Goal: Task Accomplishment & Management: Complete application form

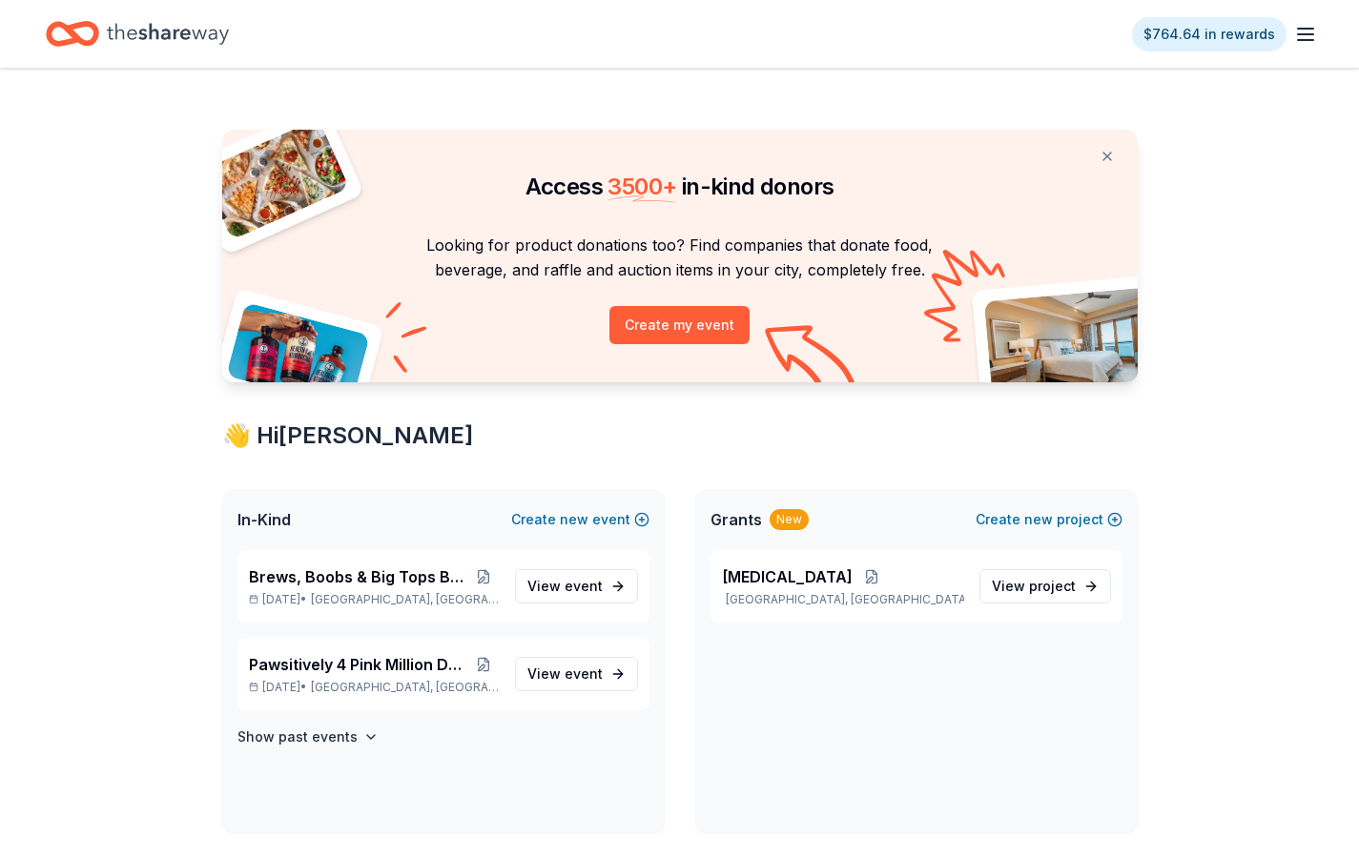
click at [1310, 34] on line "button" at bounding box center [1305, 34] width 15 height 0
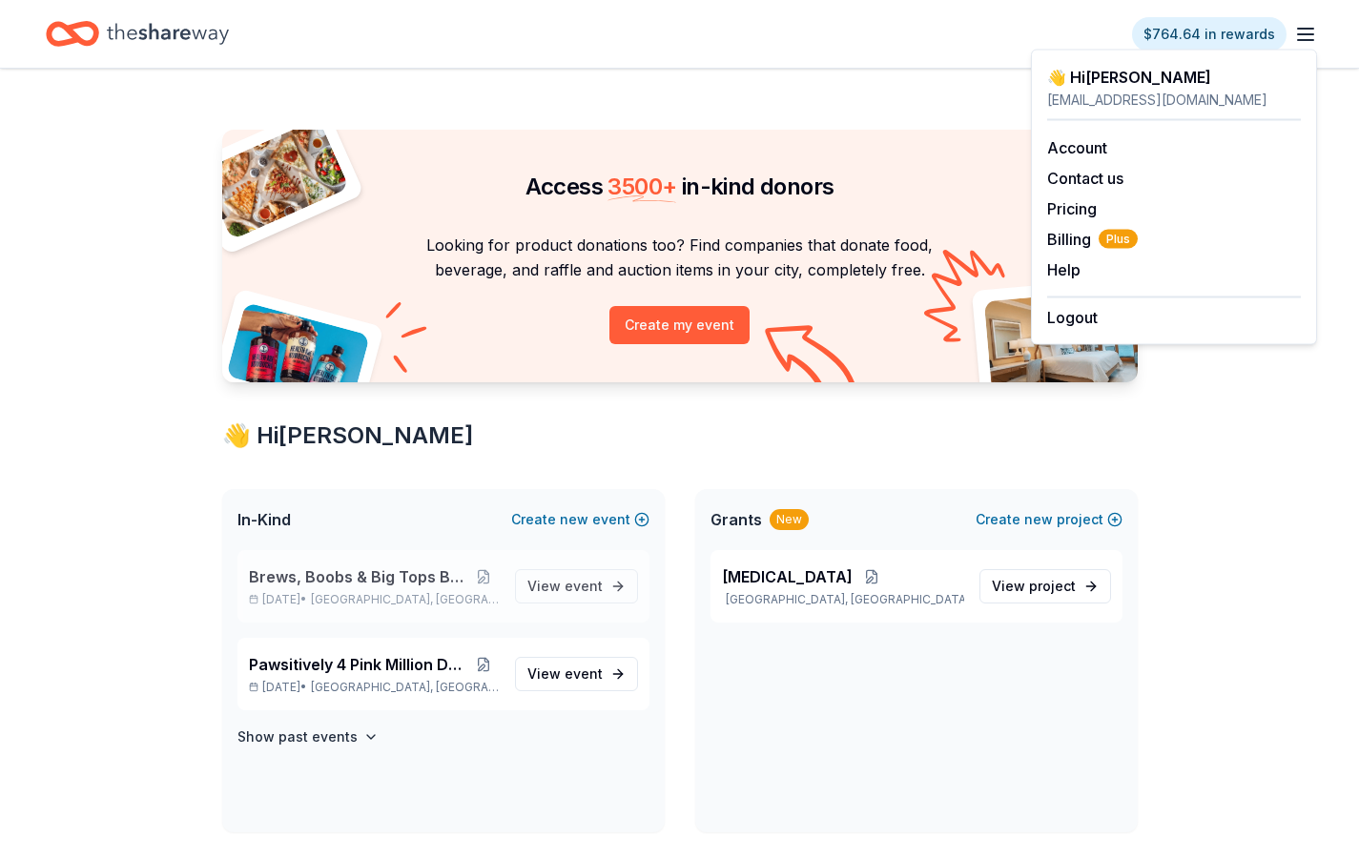
click at [322, 570] on span "Brews, Boobs & Big Tops Brewfest" at bounding box center [358, 577] width 218 height 23
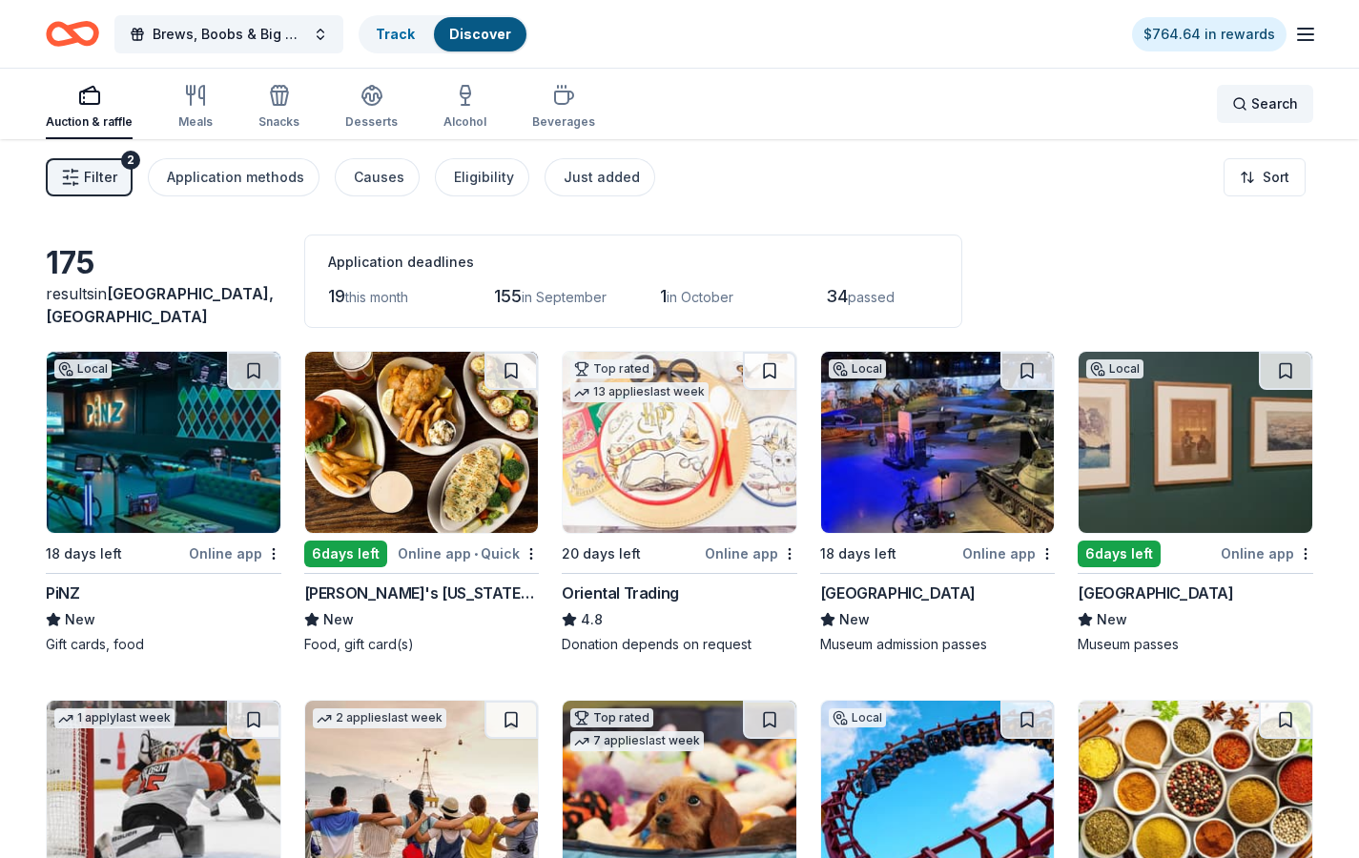
click at [1260, 105] on span "Search" at bounding box center [1274, 104] width 47 height 23
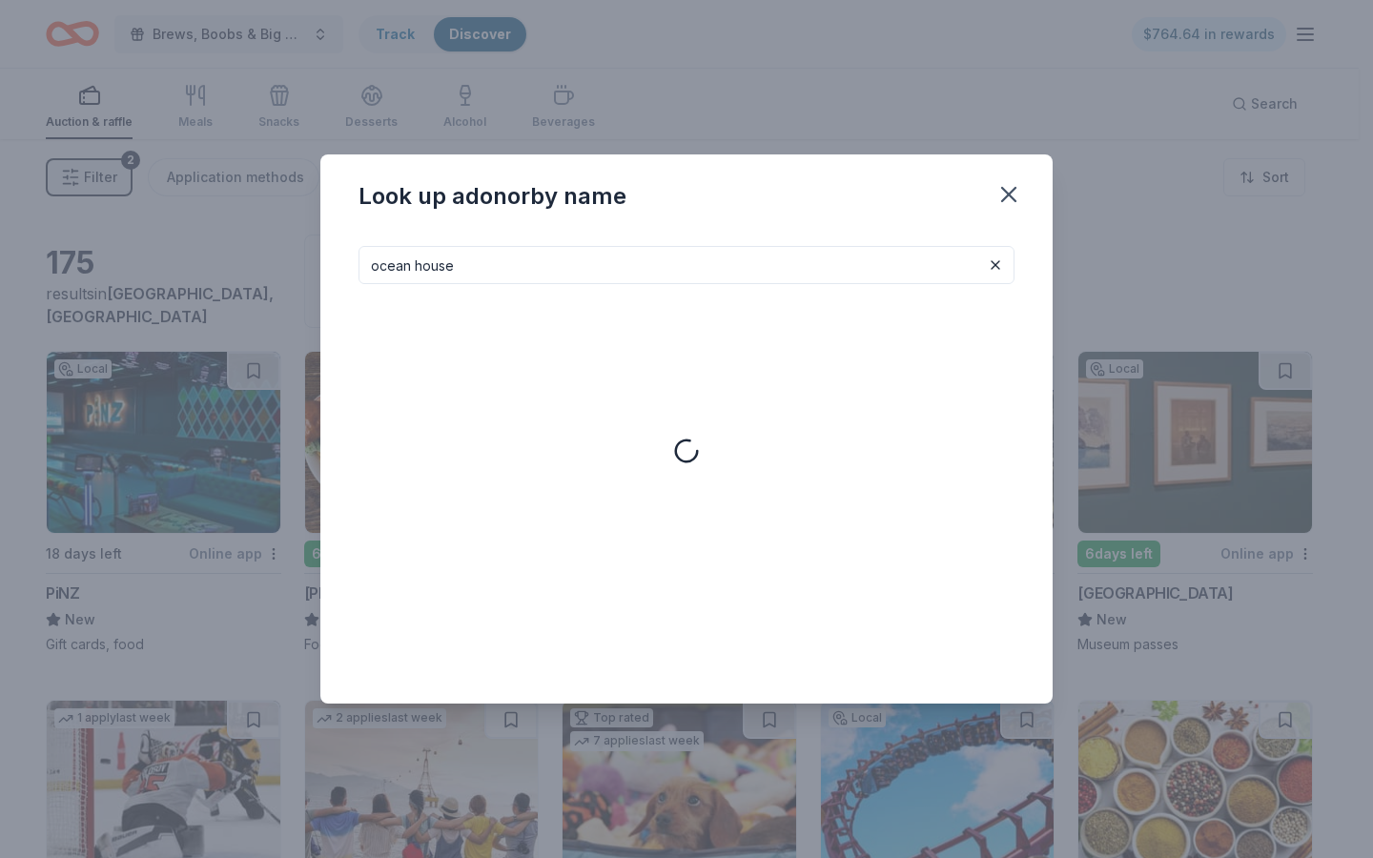
type input "ocean house"
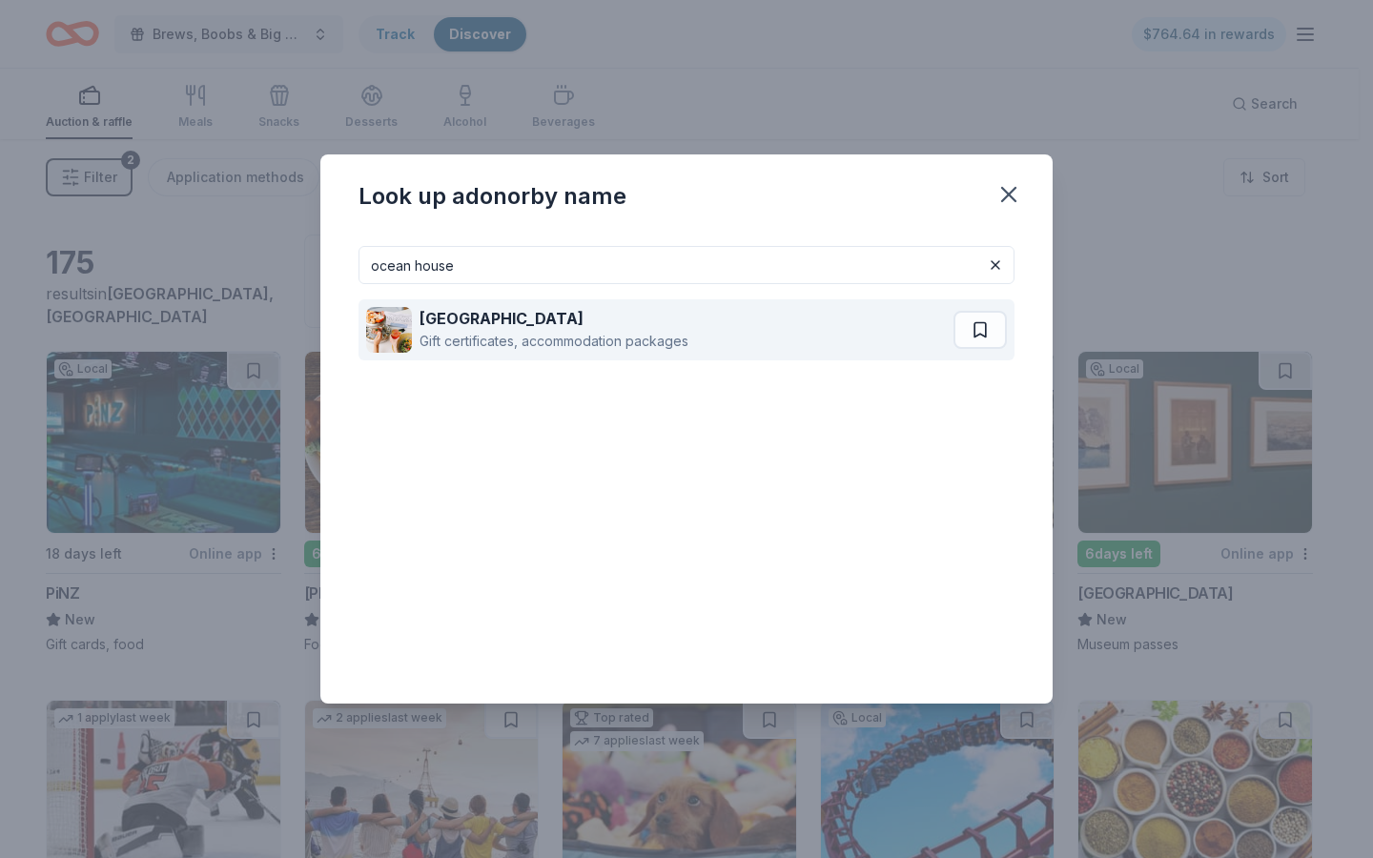
click at [580, 342] on div "Gift certificates, accommodation packages" at bounding box center [554, 341] width 269 height 23
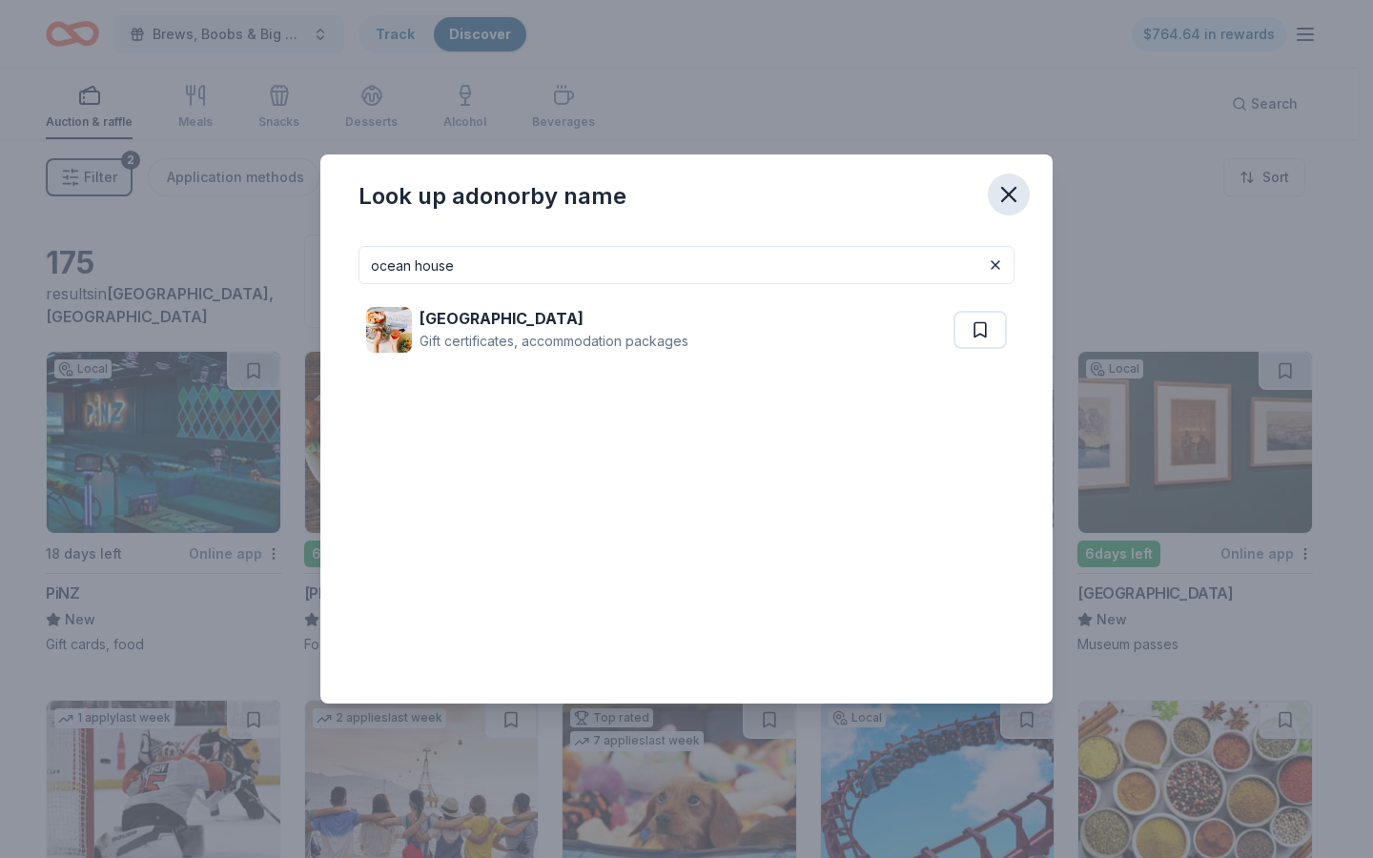
click at [1014, 194] on icon "button" at bounding box center [1009, 194] width 27 height 27
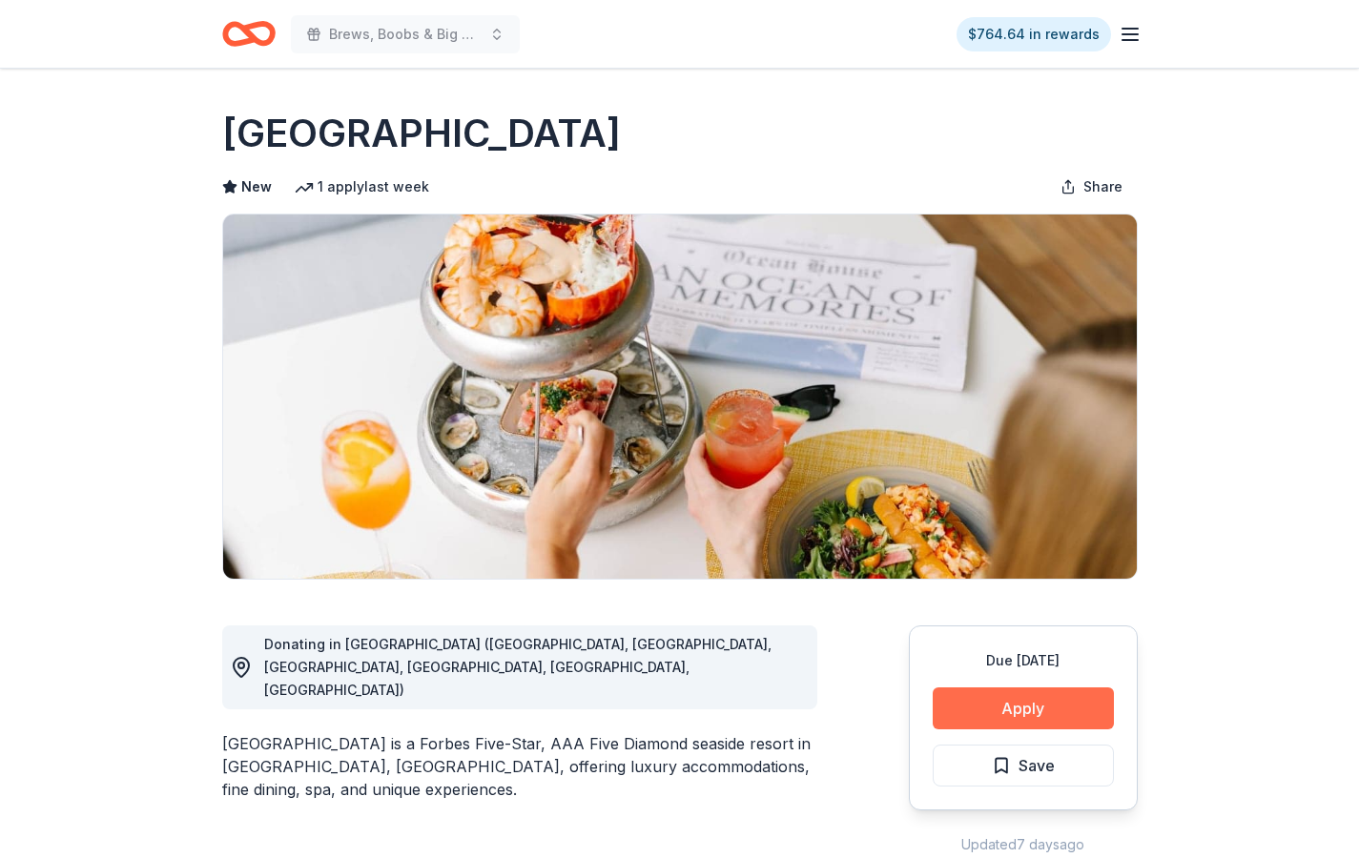
click at [988, 697] on button "Apply" at bounding box center [1023, 709] width 181 height 42
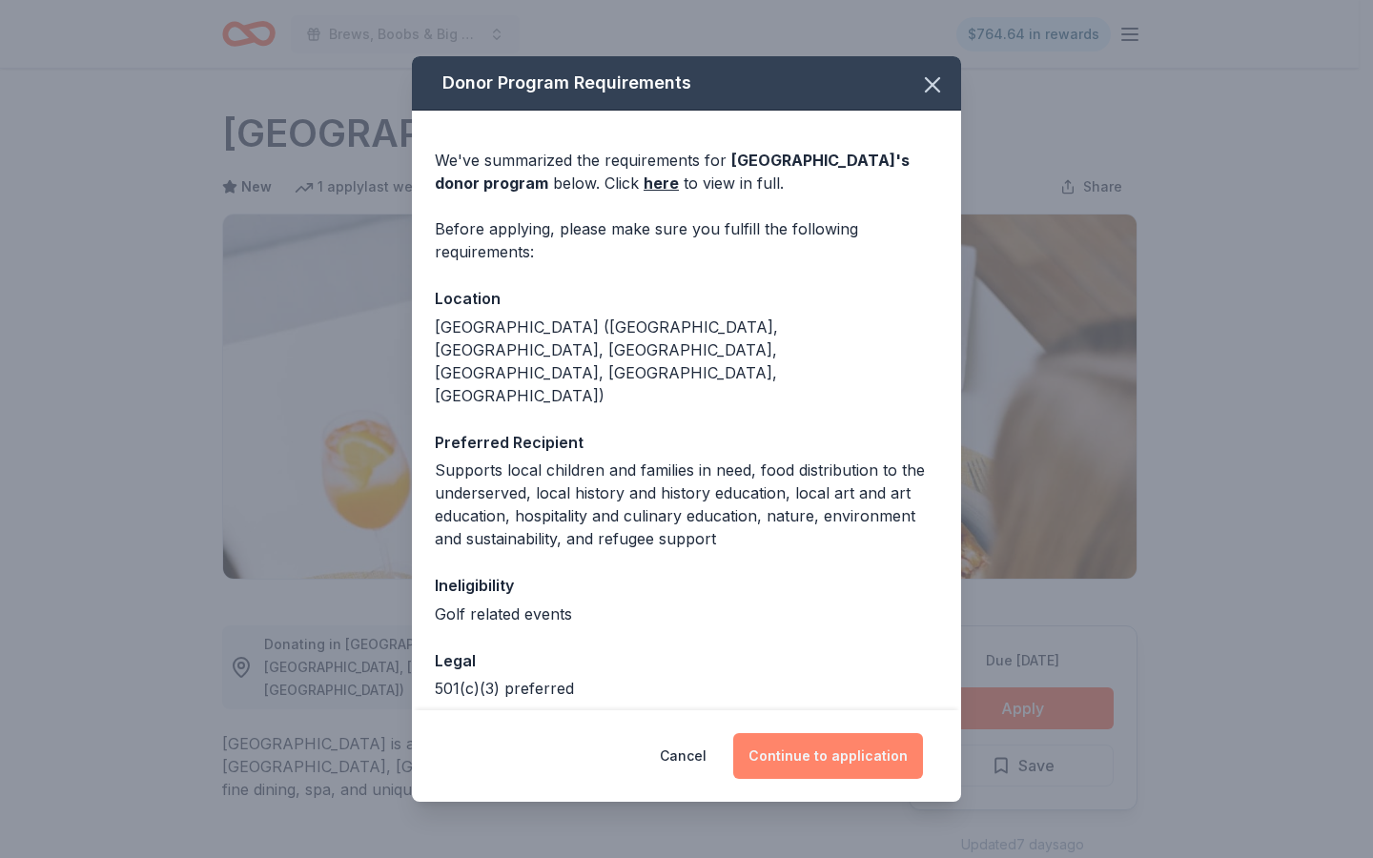
click at [820, 754] on button "Continue to application" at bounding box center [828, 756] width 190 height 46
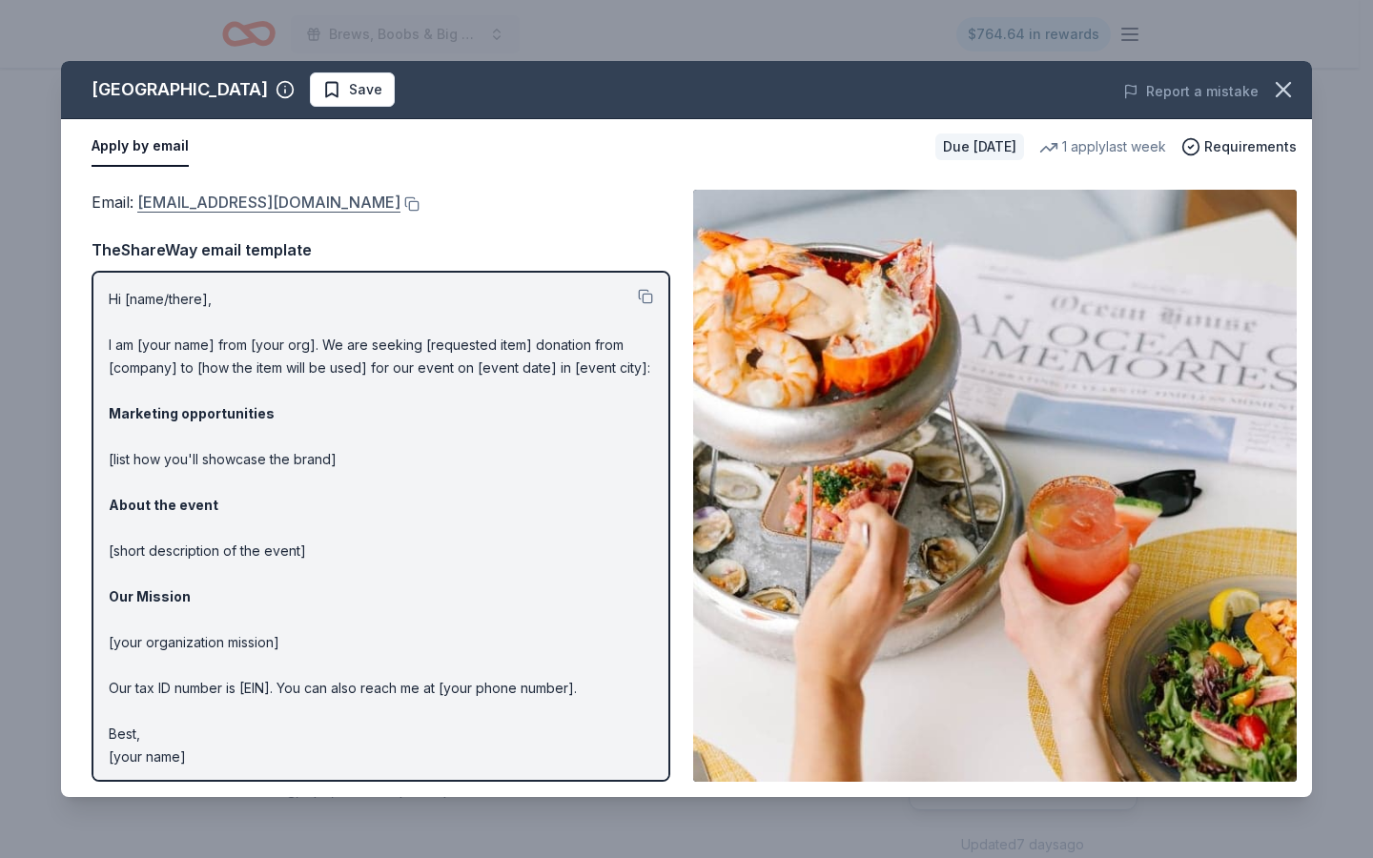
click at [263, 207] on link "[EMAIL_ADDRESS][DOMAIN_NAME]" at bounding box center [268, 202] width 263 height 25
